Goal: Find specific page/section: Find specific page/section

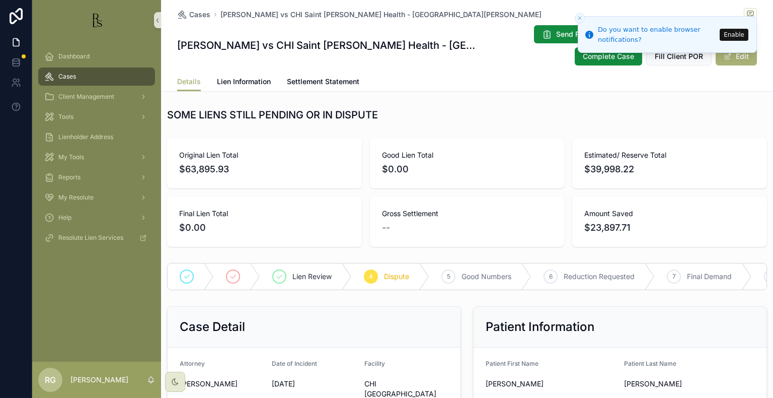
scroll to position [352, 0]
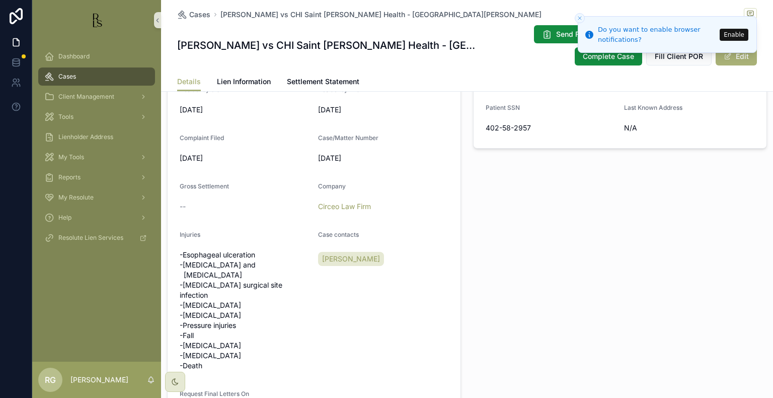
drag, startPoint x: 0, startPoint y: 0, endPoint x: 421, endPoint y: 285, distance: 508.3
drag, startPoint x: 421, startPoint y: 285, endPoint x: 531, endPoint y: 307, distance: 112.8
click at [531, 307] on div "Patient Information Patient First Name [PERSON_NAME] Last Name [PERSON_NAME] Da…" at bounding box center [620, 195] width 306 height 491
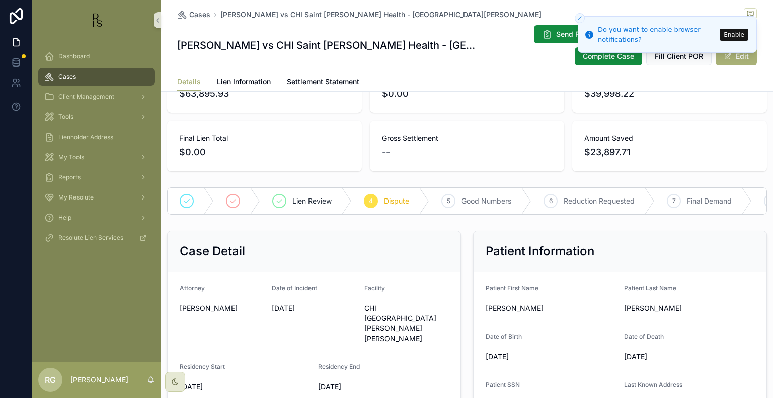
scroll to position [0, 0]
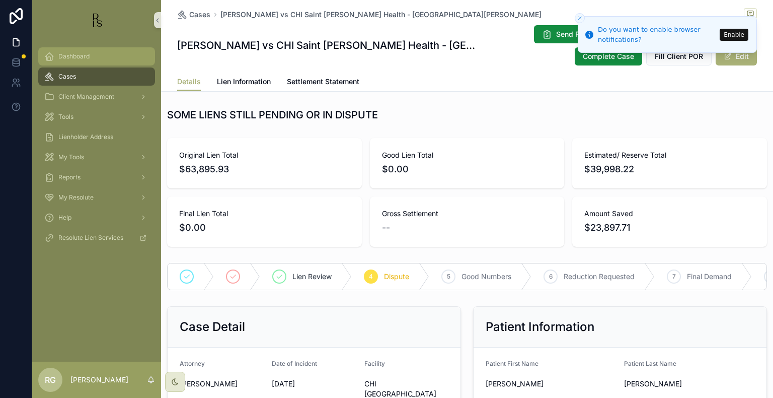
click at [95, 64] on link "Dashboard" at bounding box center [96, 56] width 117 height 18
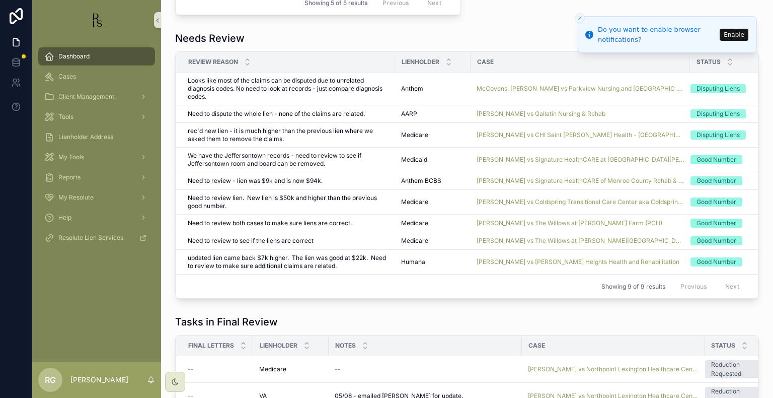
scroll to position [554, 0]
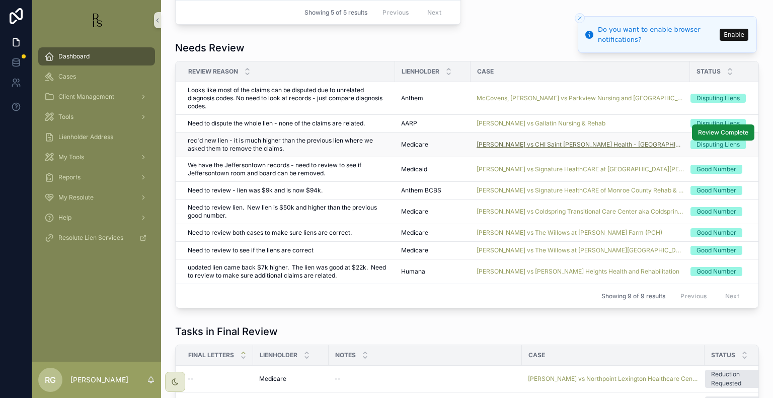
click at [507, 140] on span "[PERSON_NAME] vs CHI Saint [PERSON_NAME] Health - [GEOGRAPHIC_DATA][PERSON_NAME]" at bounding box center [580, 144] width 207 height 8
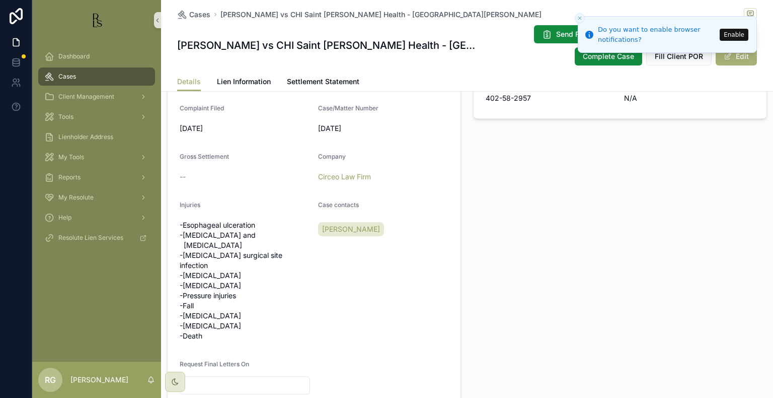
scroll to position [403, 0]
